Goal: Information Seeking & Learning: Learn about a topic

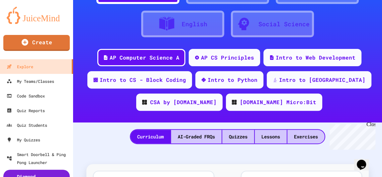
scroll to position [121, 0]
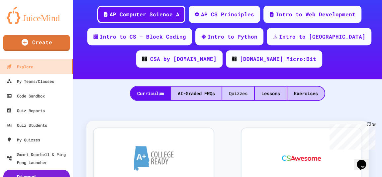
click at [229, 93] on div "Quizzes" at bounding box center [238, 93] width 32 height 14
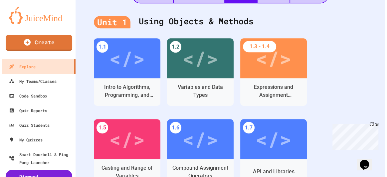
scroll to position [242, 0]
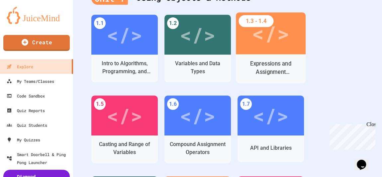
click at [266, 57] on div "Expressions and Assignment Statements" at bounding box center [271, 68] width 70 height 29
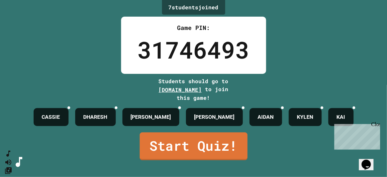
click at [375, 124] on div "Close" at bounding box center [375, 125] width 8 height 8
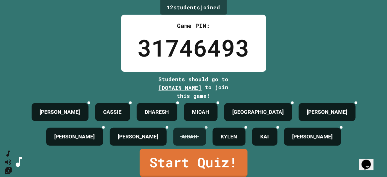
scroll to position [49, 0]
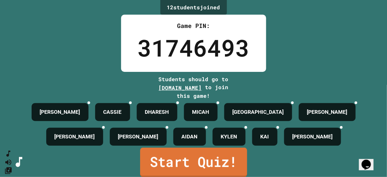
click at [204, 159] on link "Start Quiz!" at bounding box center [193, 162] width 107 height 29
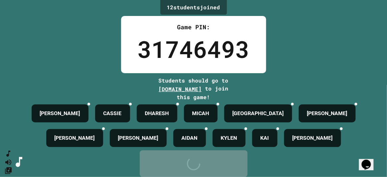
scroll to position [0, 0]
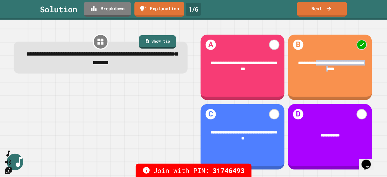
drag, startPoint x: 310, startPoint y: 60, endPoint x: 324, endPoint y: 66, distance: 15.0
click at [324, 66] on span "**********" at bounding box center [331, 65] width 66 height 9
drag, startPoint x: 331, startPoint y: 67, endPoint x: 325, endPoint y: 66, distance: 5.7
click at [325, 66] on div "**********" at bounding box center [330, 66] width 68 height 12
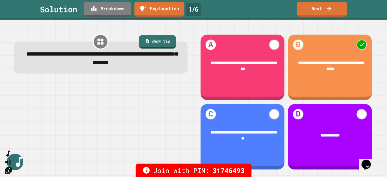
drag, startPoint x: 325, startPoint y: 66, endPoint x: 321, endPoint y: 68, distance: 4.9
click at [325, 66] on span "**********" at bounding box center [331, 65] width 66 height 9
drag, startPoint x: 298, startPoint y: 60, endPoint x: 334, endPoint y: 68, distance: 37.5
click at [334, 68] on div "**********" at bounding box center [330, 66] width 68 height 12
drag, startPoint x: 65, startPoint y: 63, endPoint x: 116, endPoint y: 61, distance: 50.9
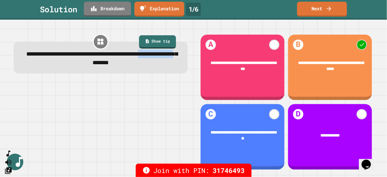
click at [116, 61] on span "**********" at bounding box center [101, 58] width 151 height 15
drag, startPoint x: 46, startPoint y: 65, endPoint x: 82, endPoint y: 65, distance: 36.9
click at [82, 65] on div "**********" at bounding box center [101, 58] width 158 height 17
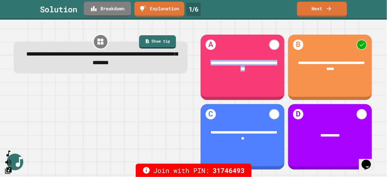
drag, startPoint x: 246, startPoint y: 66, endPoint x: 206, endPoint y: 60, distance: 40.5
click at [208, 60] on div "**********" at bounding box center [242, 66] width 68 height 12
click at [231, 69] on div "**********" at bounding box center [242, 66] width 68 height 12
drag, startPoint x: 229, startPoint y: 66, endPoint x: 249, endPoint y: 67, distance: 19.6
click at [249, 67] on div "**********" at bounding box center [242, 66] width 68 height 12
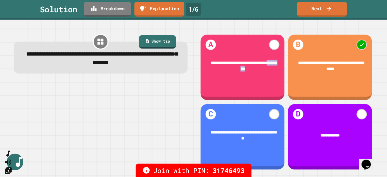
click at [249, 67] on div "**********" at bounding box center [242, 66] width 68 height 12
drag, startPoint x: 230, startPoint y: 62, endPoint x: 260, endPoint y: 62, distance: 29.3
click at [260, 62] on span "**********" at bounding box center [243, 65] width 66 height 9
drag, startPoint x: 247, startPoint y: 66, endPoint x: 218, endPoint y: 66, distance: 28.9
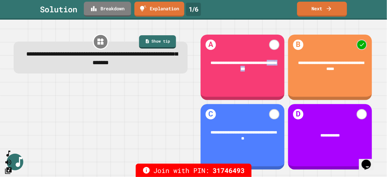
click at [218, 66] on div "**********" at bounding box center [242, 66] width 68 height 12
drag, startPoint x: 213, startPoint y: 126, endPoint x: 249, endPoint y: 134, distance: 37.0
click at [249, 134] on div "**********" at bounding box center [242, 135] width 84 height 27
click at [324, 7] on link "Next" at bounding box center [321, 9] width 49 height 16
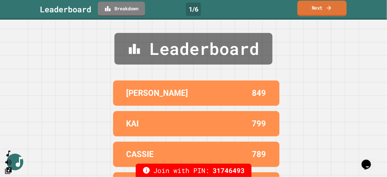
click at [321, 10] on link "Next" at bounding box center [321, 9] width 49 height 16
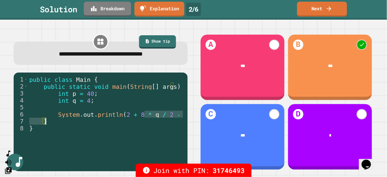
drag, startPoint x: 146, startPoint y: 117, endPoint x: 160, endPoint y: 118, distance: 14.3
click at [160, 118] on div "public class Main { public static void main ( String [ ] args ) { int p = 40 ; …" at bounding box center [106, 121] width 156 height 91
click at [160, 118] on div "public class Main { public static void main ( String [ ] args ) { int p = 40 ; …" at bounding box center [106, 116] width 156 height 81
drag, startPoint x: 162, startPoint y: 116, endPoint x: 142, endPoint y: 114, distance: 19.4
click at [142, 114] on div "public class Main { public static void main ( String [ ] args ) { int p = 40 ; …" at bounding box center [106, 121] width 156 height 91
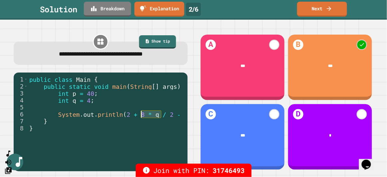
click at [139, 111] on div "public class Main { public static void main ( String [ ] args ) { int p = 40 ; …" at bounding box center [106, 121] width 156 height 91
drag, startPoint x: 145, startPoint y: 116, endPoint x: 160, endPoint y: 116, distance: 15.6
click at [160, 116] on div "public class Main { public static void main ( String [ ] args ) { int p = 40 ; …" at bounding box center [106, 121] width 156 height 91
click at [160, 119] on div "public class Main { public static void main ( String [ ] args ) { int p = 40 ; …" at bounding box center [106, 121] width 156 height 91
drag, startPoint x: 145, startPoint y: 114, endPoint x: 162, endPoint y: 114, distance: 17.0
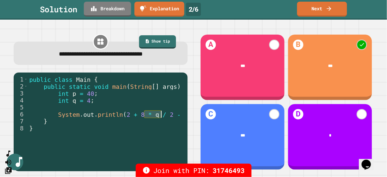
click at [162, 114] on div "public class Main { public static void main ( String [ ] args ) { int p = 40 ; …" at bounding box center [106, 121] width 156 height 91
click at [338, 13] on link "Next" at bounding box center [321, 8] width 47 height 16
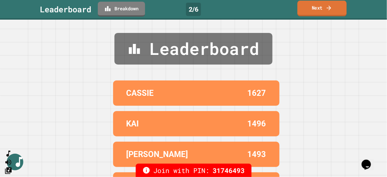
click at [338, 13] on link "Next" at bounding box center [321, 9] width 49 height 16
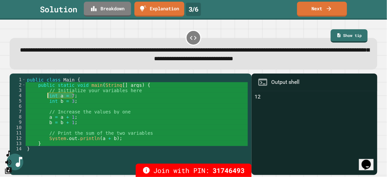
drag, startPoint x: 74, startPoint y: 96, endPoint x: 47, endPoint y: 97, distance: 27.3
click at [47, 97] on div "public class Main { public static void main ( String [ ] args ) { // Initialize…" at bounding box center [137, 122] width 222 height 90
click at [46, 98] on div "public class Main { public static void main ( String [ ] args ) { // Initialize…" at bounding box center [137, 122] width 222 height 90
click at [74, 96] on div "public class Main { public static void main ( String [ ] args ) { // Initialize…" at bounding box center [137, 122] width 222 height 90
click at [74, 101] on div "public class Main { public static void main ( String [ ] args ) { // Initialize…" at bounding box center [137, 122] width 222 height 90
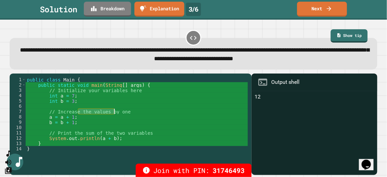
drag, startPoint x: 78, startPoint y: 114, endPoint x: 114, endPoint y: 114, distance: 35.9
click at [114, 114] on div "public class Main { public static void main ( String [ ] args ) { // Initialize…" at bounding box center [137, 122] width 222 height 90
click at [84, 121] on div "public class Main { public static void main ( String [ ] args ) { // Initialize…" at bounding box center [137, 122] width 222 height 90
drag, startPoint x: 75, startPoint y: 119, endPoint x: 46, endPoint y: 119, distance: 29.6
click at [46, 119] on div "public class Main { public static void main ( String [ ] args ) { // Initialize…" at bounding box center [137, 122] width 222 height 90
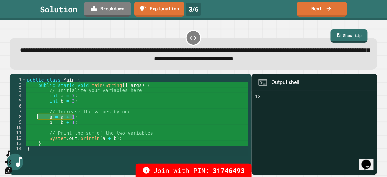
click at [46, 119] on div "public class Main { public static void main ( String [ ] args ) { // Initialize…" at bounding box center [137, 117] width 222 height 80
drag, startPoint x: 109, startPoint y: 141, endPoint x: 99, endPoint y: 138, distance: 10.0
click at [99, 138] on div "public class Main { public static void main ( String [ ] args ) { // Initialize…" at bounding box center [137, 122] width 222 height 90
drag, startPoint x: 74, startPoint y: 140, endPoint x: 86, endPoint y: 141, distance: 11.3
click at [86, 141] on div "public class Main { public static void main ( String [ ] args ) { // Initialize…" at bounding box center [137, 122] width 222 height 90
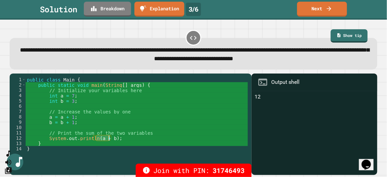
drag, startPoint x: 96, startPoint y: 140, endPoint x: 108, endPoint y: 141, distance: 12.3
click at [108, 141] on div "public class Main { public static void main ( String [ ] args ) { // Initialize…" at bounding box center [137, 122] width 222 height 90
click at [97, 140] on div "public class Main { public static void main ( String [ ] args ) { // Initialize…" at bounding box center [137, 117] width 222 height 80
click at [99, 139] on div "public class Main { public static void main ( String [ ] args ) { // Initialize…" at bounding box center [137, 122] width 222 height 90
drag, startPoint x: 79, startPoint y: 139, endPoint x: 85, endPoint y: 139, distance: 5.7
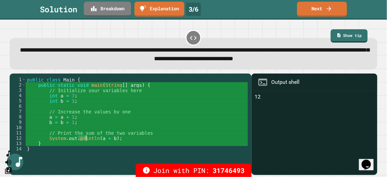
click at [85, 139] on div "public class Main { public static void main ( String [ ] args ) { // Initialize…" at bounding box center [137, 122] width 222 height 90
click at [100, 140] on div "public class Main { public static void main ( String [ ] args ) { // Initialize…" at bounding box center [137, 122] width 222 height 90
click at [331, 12] on link "Next" at bounding box center [322, 9] width 49 height 16
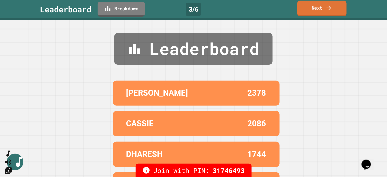
click at [331, 10] on icon at bounding box center [328, 7] width 7 height 7
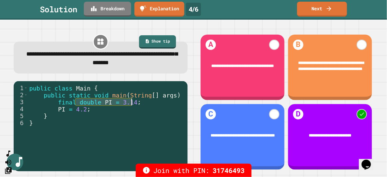
drag, startPoint x: 75, startPoint y: 104, endPoint x: 131, endPoint y: 103, distance: 55.9
click at [131, 103] on div "public class Main { public static void main ( String [ ] args ) { final double …" at bounding box center [106, 126] width 156 height 84
click at [103, 111] on div "public class Main { public static void main ( String [ ] args ) { final double …" at bounding box center [106, 126] width 156 height 84
click at [73, 103] on div "public class Main { public static void main ( String [ ] args ) { final double …" at bounding box center [106, 126] width 156 height 84
drag, startPoint x: 75, startPoint y: 104, endPoint x: 57, endPoint y: 104, distance: 18.3
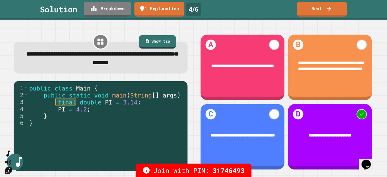
click at [57, 104] on div "public class Main { public static void main ( String [ ] args ) { final double …" at bounding box center [106, 126] width 156 height 84
click at [319, 9] on link "Next" at bounding box center [321, 9] width 49 height 16
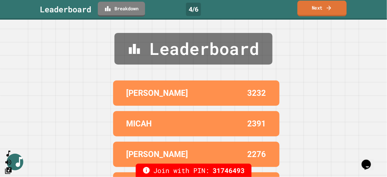
click at [320, 12] on link "Next" at bounding box center [321, 9] width 49 height 16
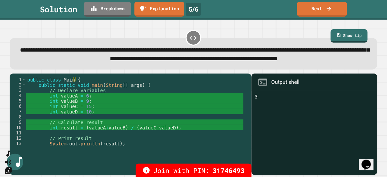
scroll to position [2, 0]
drag, startPoint x: 81, startPoint y: 104, endPoint x: 88, endPoint y: 104, distance: 7.0
click at [88, 104] on div "public class Main { public static void main ( String [ ] args ) { // Declare va…" at bounding box center [134, 117] width 217 height 80
drag, startPoint x: 81, startPoint y: 111, endPoint x: 85, endPoint y: 111, distance: 3.7
click at [85, 111] on div "public class Main { public static void main ( String [ ] args ) { // Declare va…" at bounding box center [134, 117] width 217 height 80
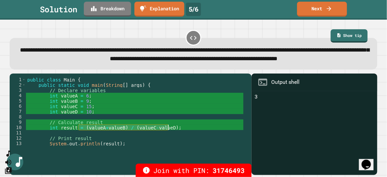
drag, startPoint x: 78, startPoint y: 136, endPoint x: 178, endPoint y: 135, distance: 99.4
click at [178, 135] on div "public class Main { public static void main ( String [ ] args ) { // Declare va…" at bounding box center [134, 117] width 217 height 80
click at [127, 140] on div "public class Main { public static void main ( String [ ] args ) { // Declare va…" at bounding box center [134, 117] width 217 height 80
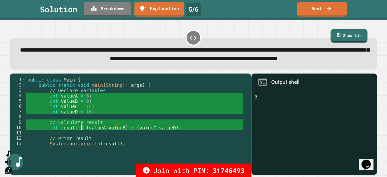
click at [81, 138] on div "public class Main { public static void main ( String [ ] args ) { // Declare va…" at bounding box center [134, 117] width 217 height 80
click at [117, 137] on div "public class Main { public static void main ( String [ ] args ) { // Declare va…" at bounding box center [134, 117] width 217 height 80
click at [152, 148] on div "public class Main { public static void main ( String [ ] args ) { // Declare va…" at bounding box center [134, 117] width 217 height 80
click at [318, 12] on link "Next" at bounding box center [322, 9] width 50 height 16
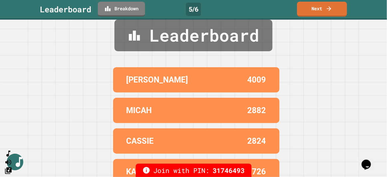
scroll to position [0, 0]
